Goal: Check status

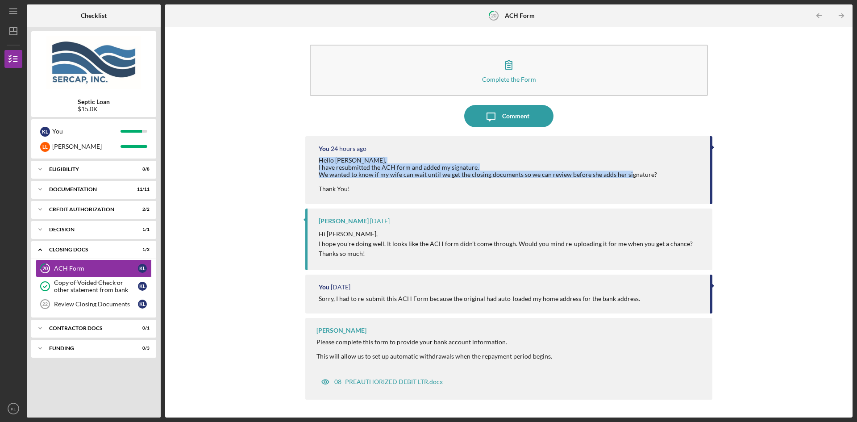
drag, startPoint x: 638, startPoint y: 175, endPoint x: 313, endPoint y: 161, distance: 325.2
click at [313, 161] on div "You 24 hours ago Hello Raven, I have resubmitted the ACH form and added my sign…" at bounding box center [508, 170] width 407 height 68
copy div "Hello Raven, I have resubmitted the ACH form and added my signature. We wanted …"
